Goal: Transaction & Acquisition: Purchase product/service

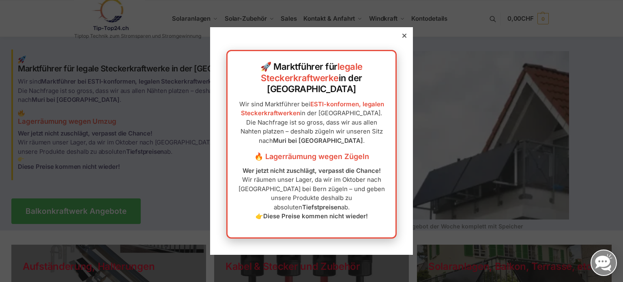
click at [402, 38] on icon at bounding box center [404, 36] width 4 height 4
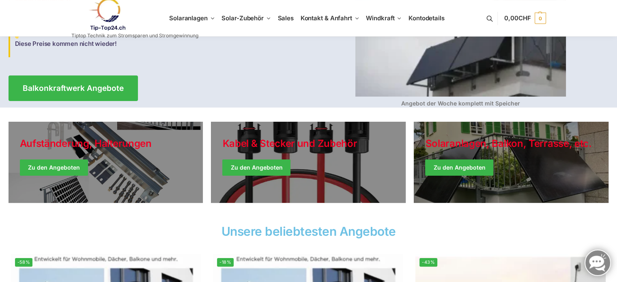
scroll to position [122, 0]
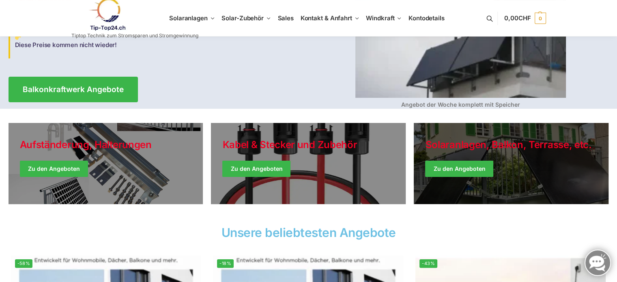
click at [452, 165] on link "Winter Jackets" at bounding box center [511, 163] width 195 height 81
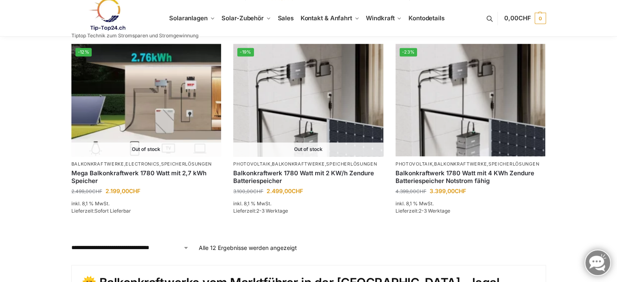
scroll to position [730, 0]
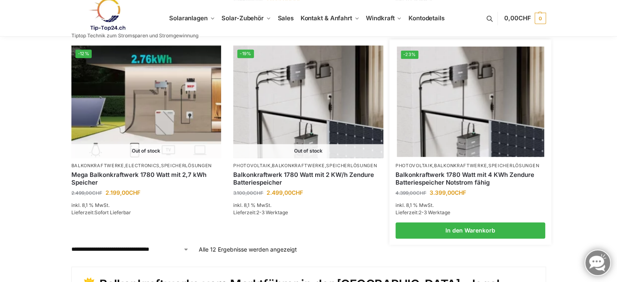
click at [441, 114] on img at bounding box center [470, 102] width 147 height 110
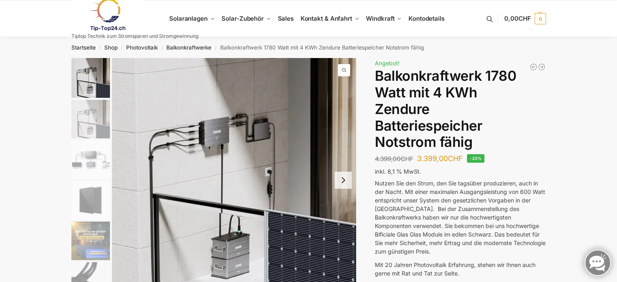
click at [76, 116] on img "2 / 11" at bounding box center [90, 119] width 39 height 39
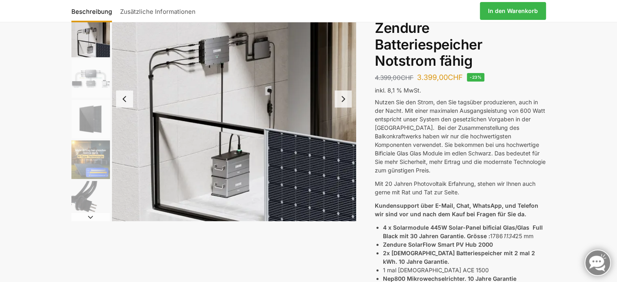
scroll to position [41, 0]
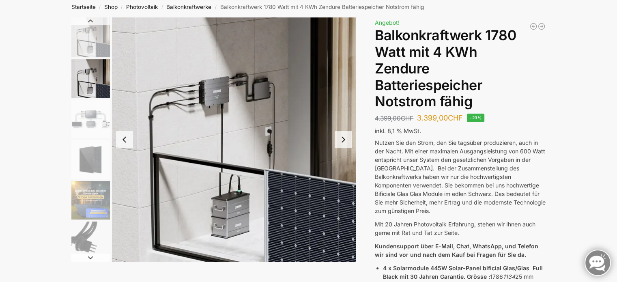
click at [87, 117] on img "3 / 11" at bounding box center [90, 119] width 39 height 39
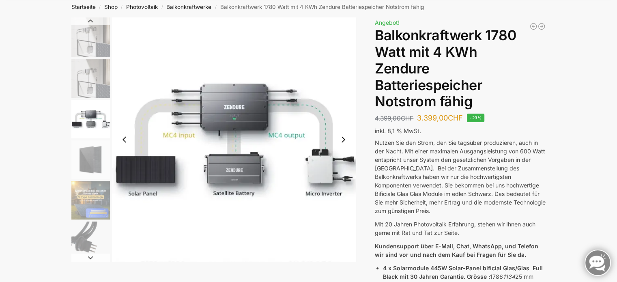
click at [86, 151] on img "4 / 11" at bounding box center [90, 159] width 39 height 39
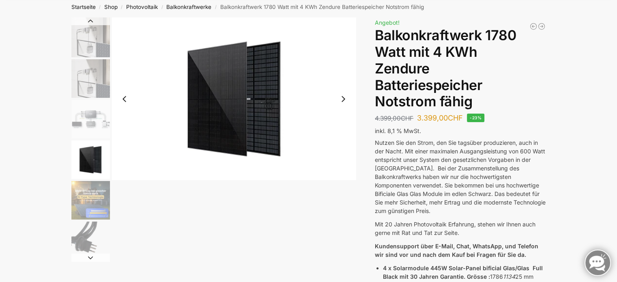
click at [76, 182] on img "5 / 11" at bounding box center [90, 200] width 39 height 39
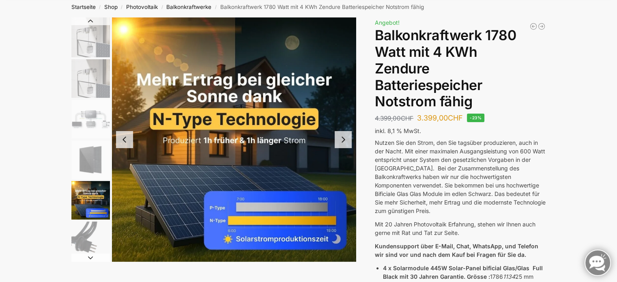
scroll to position [81, 0]
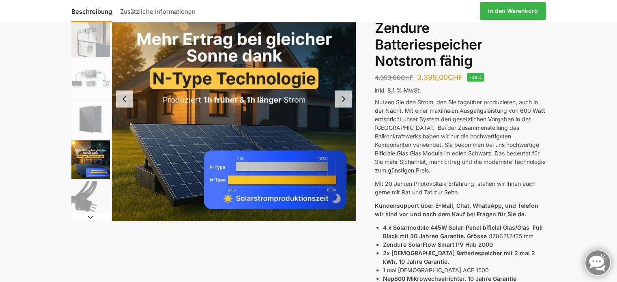
click at [94, 190] on img "6 / 11" at bounding box center [90, 200] width 39 height 39
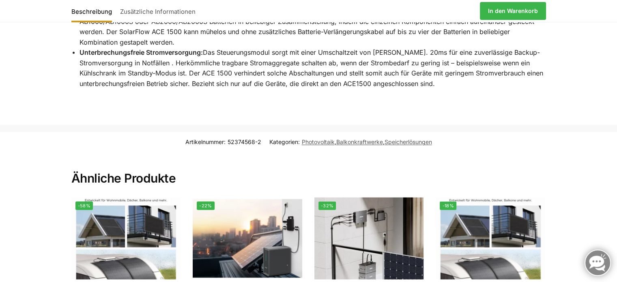
scroll to position [1767, 0]
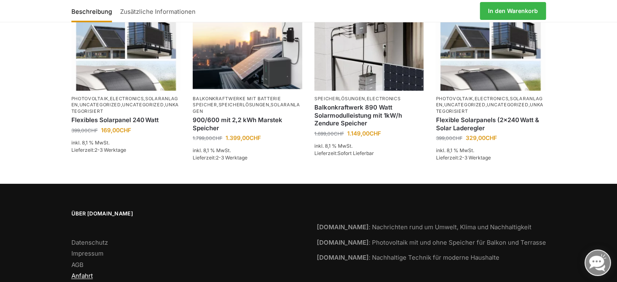
click at [84, 272] on link "Anfahrt" at bounding box center [81, 276] width 21 height 8
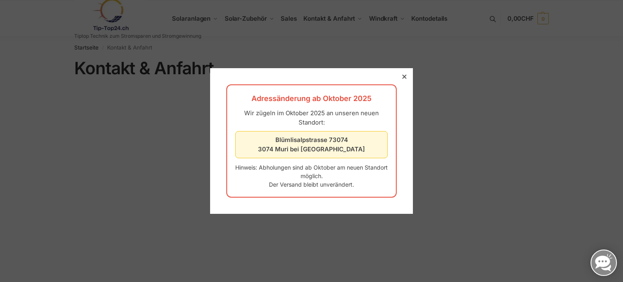
click at [402, 77] on icon at bounding box center [404, 77] width 4 height 4
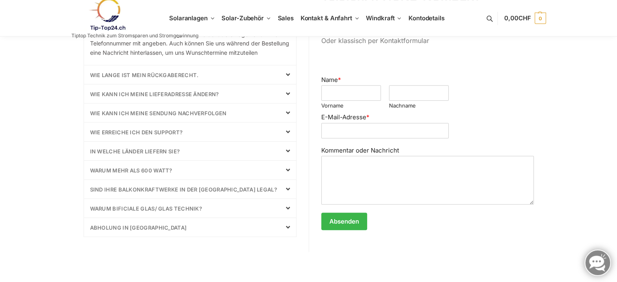
scroll to position [365, 0]
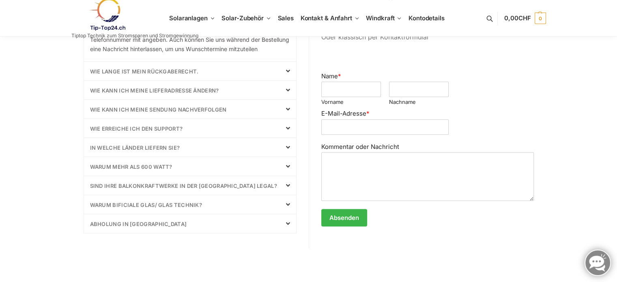
click at [289, 169] on icon at bounding box center [288, 166] width 4 height 6
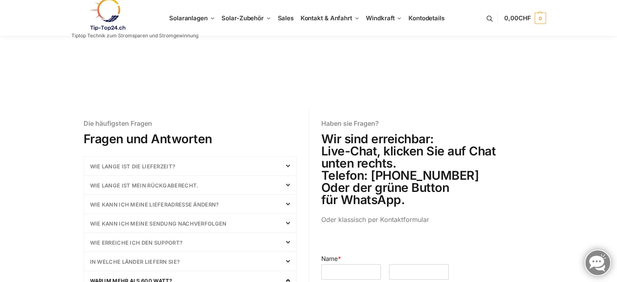
scroll to position [0, 0]
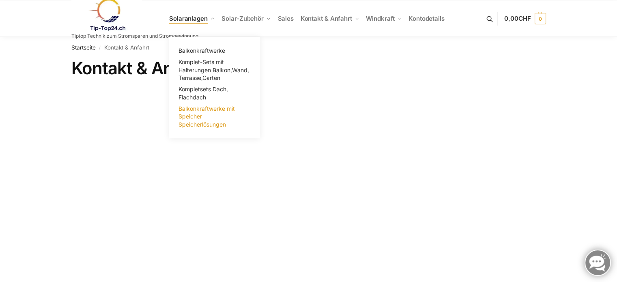
click at [188, 115] on span "Balkonkraftwerke mit Speicher Speicherlösungen" at bounding box center [206, 116] width 56 height 23
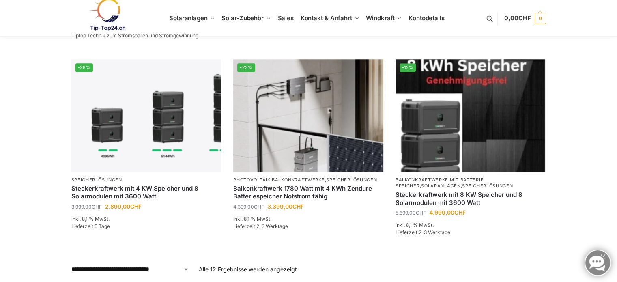
scroll to position [811, 0]
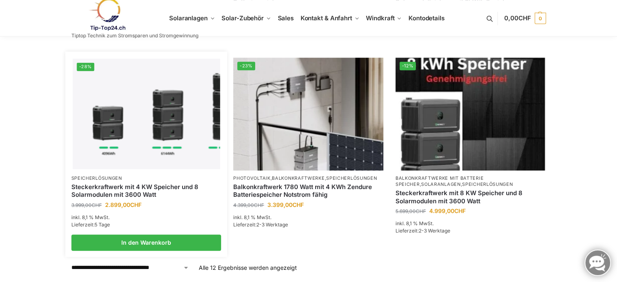
click at [180, 157] on img at bounding box center [146, 114] width 147 height 110
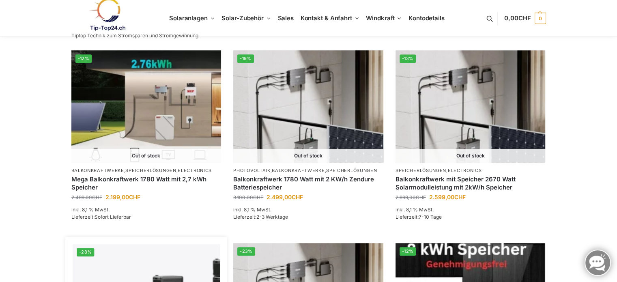
scroll to position [608, 0]
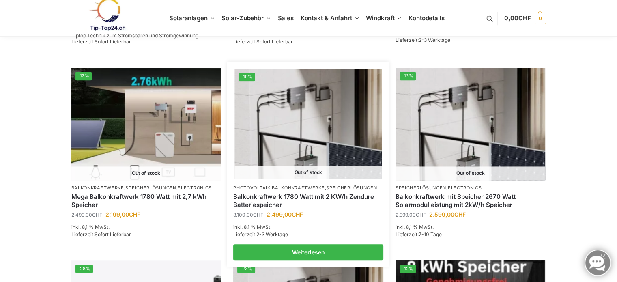
click at [324, 155] on img at bounding box center [307, 124] width 147 height 110
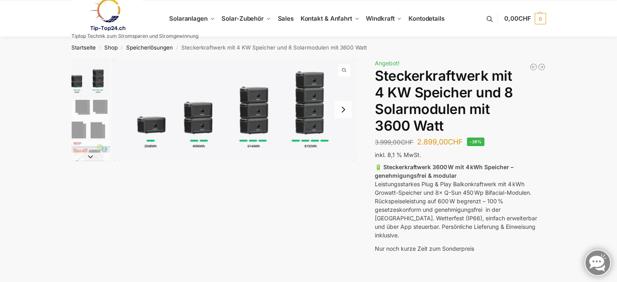
click at [91, 120] on img "2 / 9" at bounding box center [90, 119] width 39 height 39
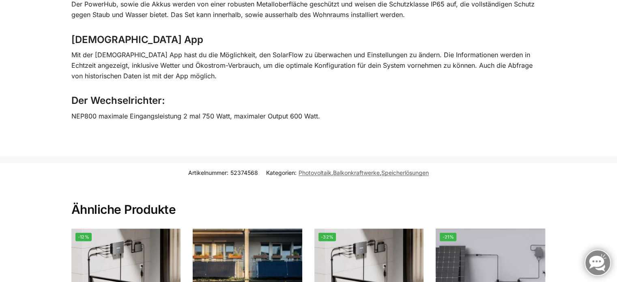
scroll to position [1703, 0]
